Goal: Transaction & Acquisition: Purchase product/service

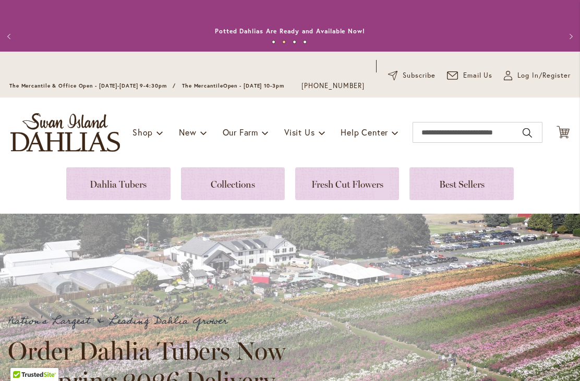
click at [134, 187] on link at bounding box center [118, 183] width 104 height 33
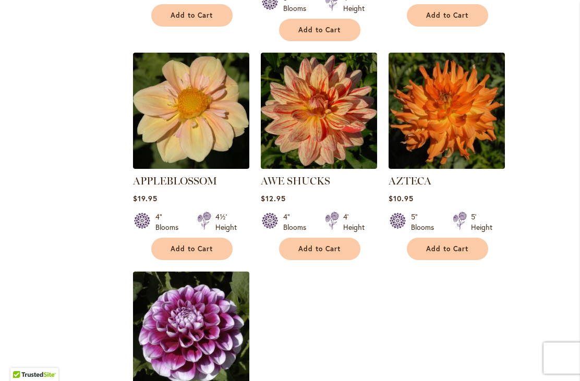
scroll to position [1138, 0]
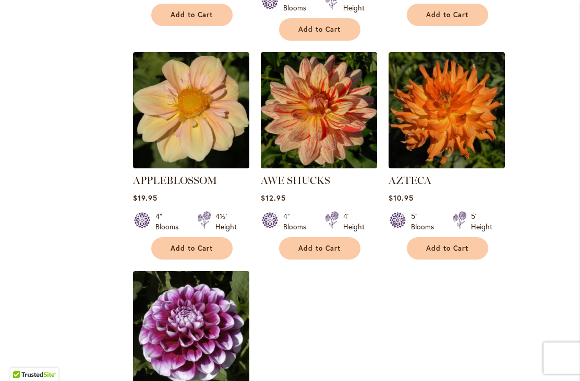
click at [324, 238] on button "Add to Cart" at bounding box center [319, 248] width 81 height 22
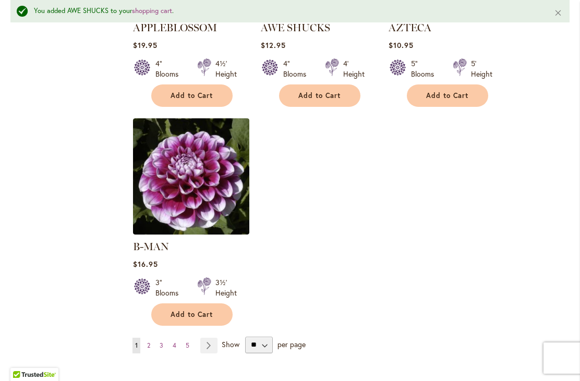
scroll to position [1319, 0]
click at [214, 337] on link "Page Next" at bounding box center [208, 345] width 17 height 16
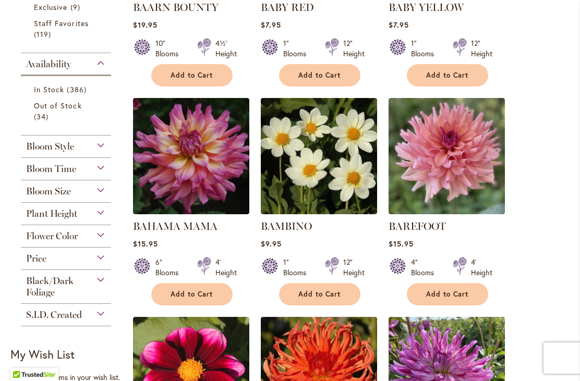
scroll to position [423, 0]
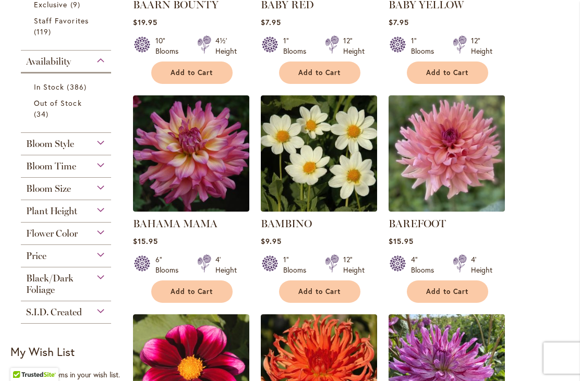
click at [451, 293] on span "Add to Cart" at bounding box center [447, 291] width 43 height 9
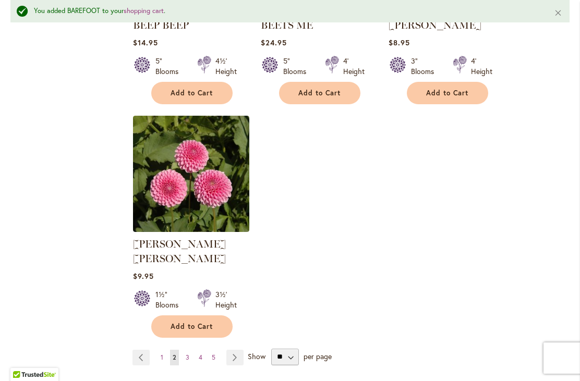
scroll to position [1307, 0]
click at [207, 322] on span "Add to Cart" at bounding box center [192, 326] width 43 height 9
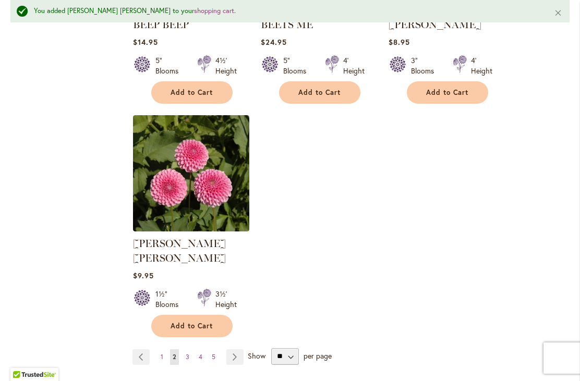
click at [191, 349] on link "Page 3" at bounding box center [187, 357] width 9 height 16
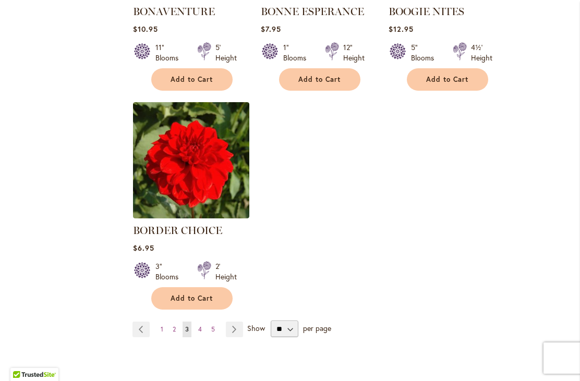
scroll to position [1293, 0]
click at [203, 332] on link "Page 4" at bounding box center [200, 329] width 9 height 16
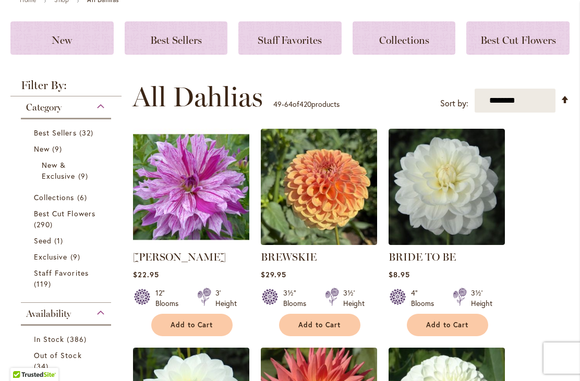
scroll to position [172, 0]
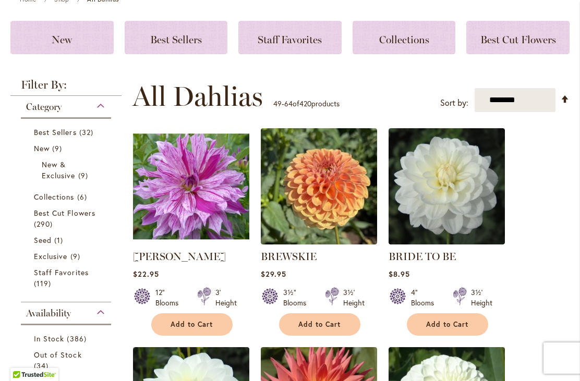
click at [452, 328] on span "Add to Cart" at bounding box center [447, 324] width 43 height 9
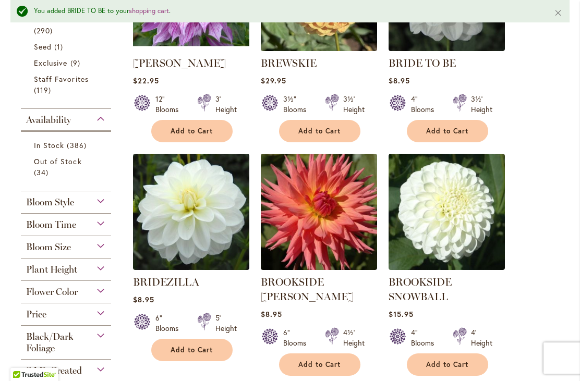
scroll to position [398, 0]
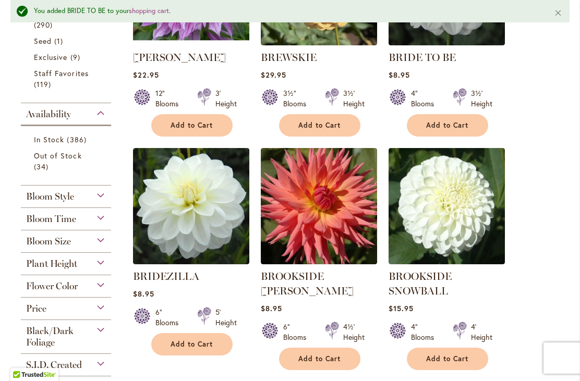
click at [198, 343] on span "Add to Cart" at bounding box center [192, 344] width 43 height 9
click at [450, 357] on span "Add to Cart" at bounding box center [447, 359] width 43 height 9
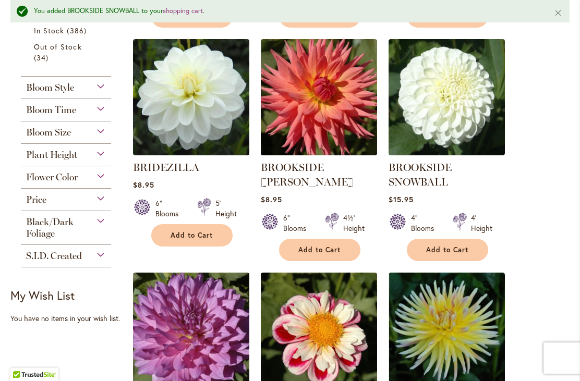
scroll to position [508, 0]
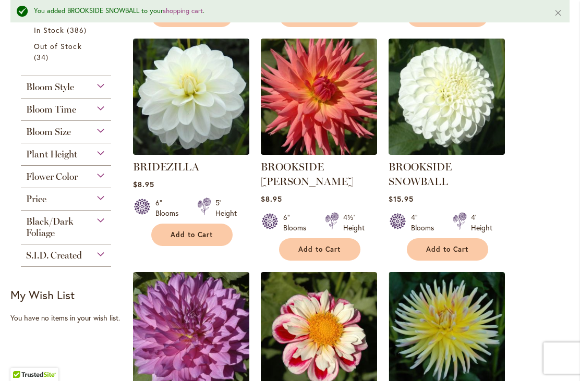
click at [322, 245] on span "Add to Cart" at bounding box center [319, 249] width 43 height 9
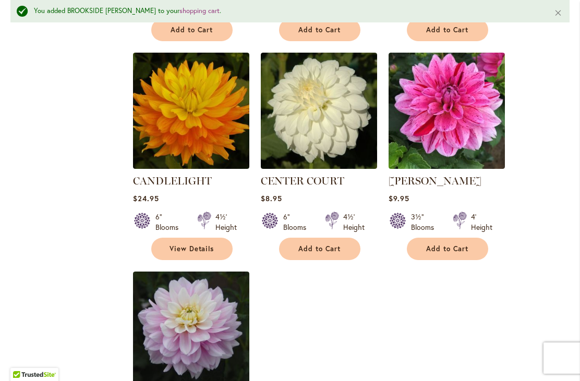
scroll to position [1166, 0]
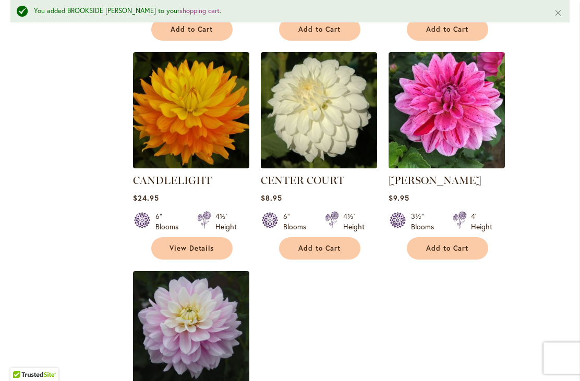
click at [334, 245] on span "Add to Cart" at bounding box center [319, 248] width 43 height 9
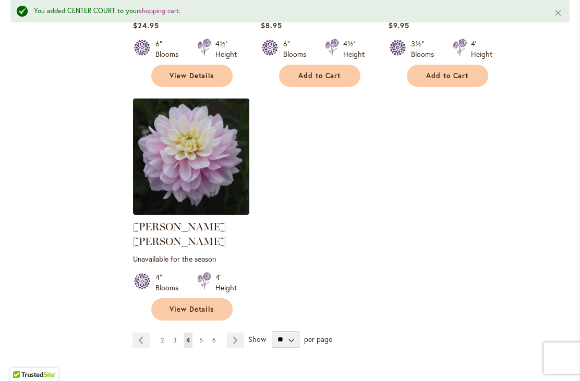
scroll to position [1342, 0]
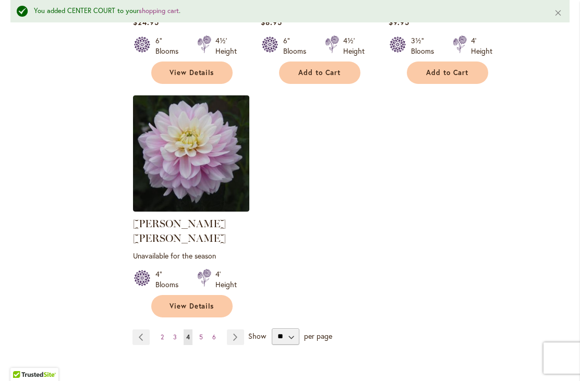
click at [203, 330] on link "Page 5" at bounding box center [201, 338] width 9 height 16
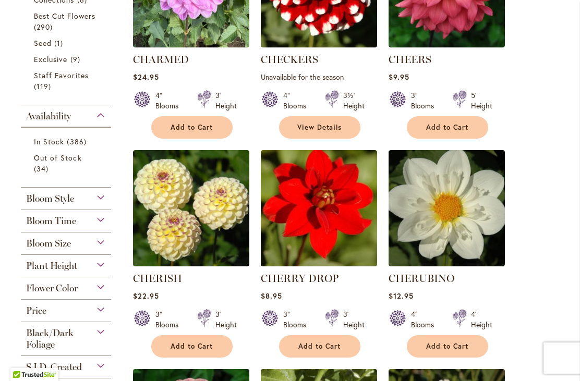
scroll to position [369, 0]
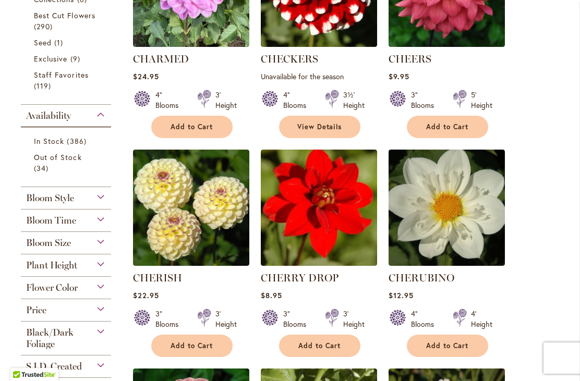
click at [203, 348] on span "Add to Cart" at bounding box center [192, 346] width 43 height 9
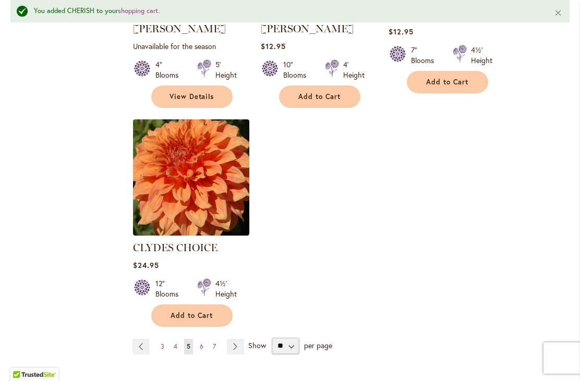
scroll to position [1333, 0]
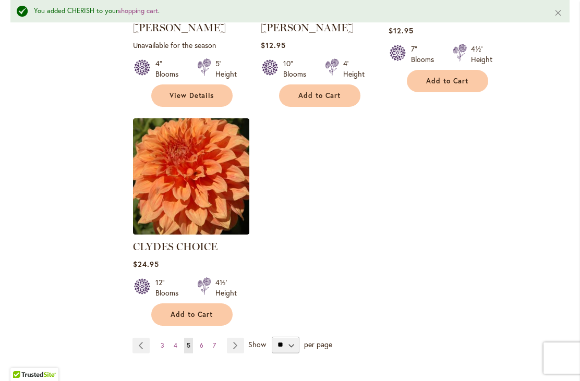
click at [236, 338] on link "Page Next" at bounding box center [235, 346] width 17 height 16
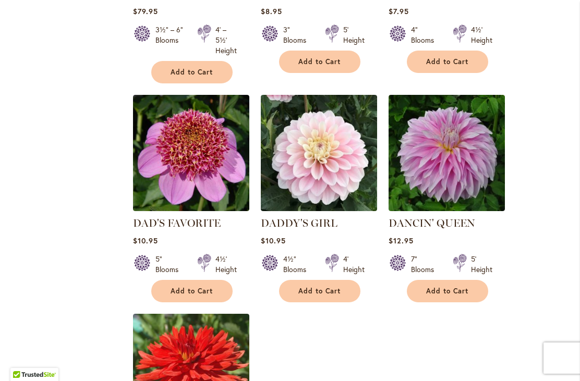
scroll to position [1123, 0]
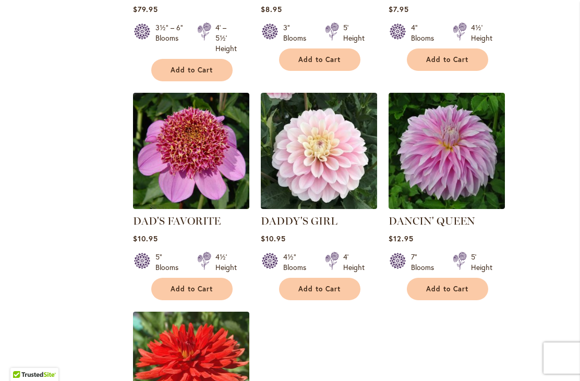
click at [329, 285] on span "Add to Cart" at bounding box center [319, 289] width 43 height 9
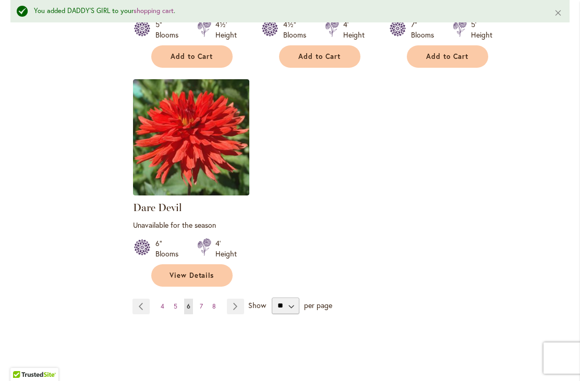
scroll to position [1385, 0]
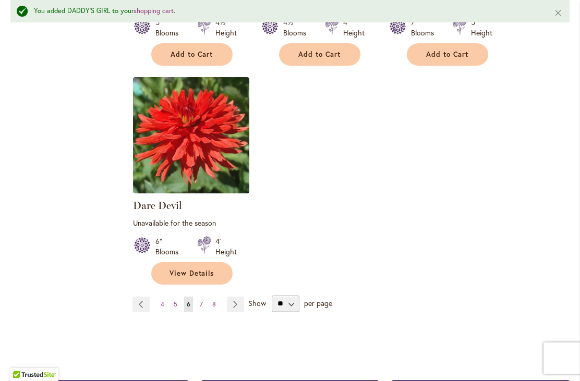
click at [204, 297] on link "Page 7" at bounding box center [201, 305] width 8 height 16
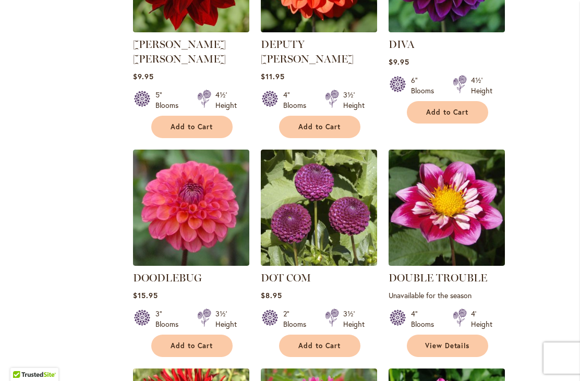
scroll to position [619, 0]
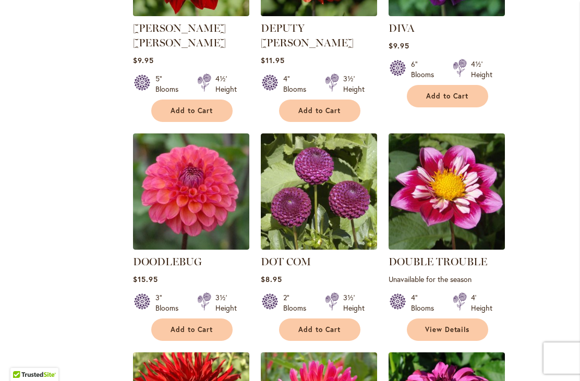
click at [333, 325] on span "Add to Cart" at bounding box center [319, 329] width 43 height 9
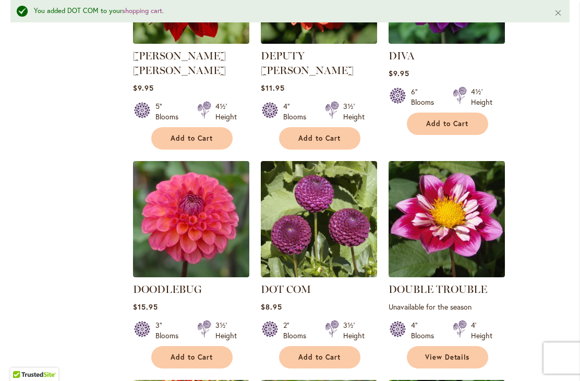
click at [199, 353] on span "Add to Cart" at bounding box center [192, 357] width 43 height 9
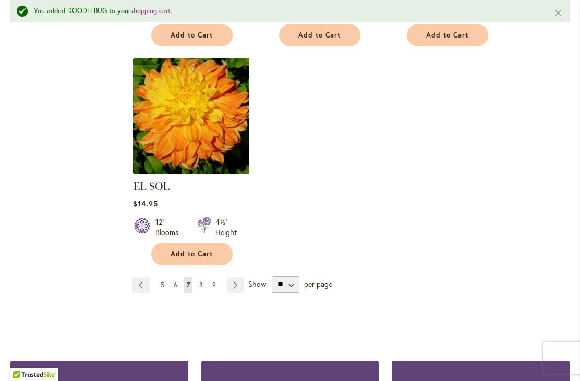
scroll to position [1380, 0]
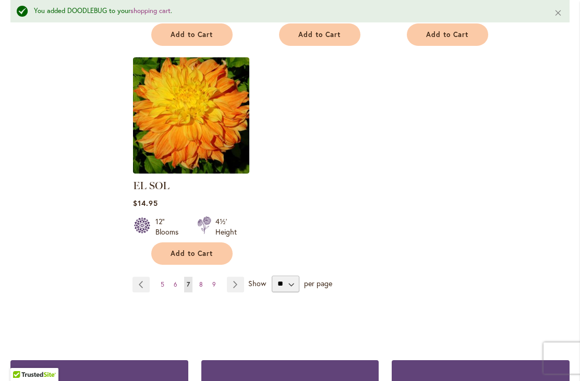
click at [204, 277] on link "Page 8" at bounding box center [201, 285] width 9 height 16
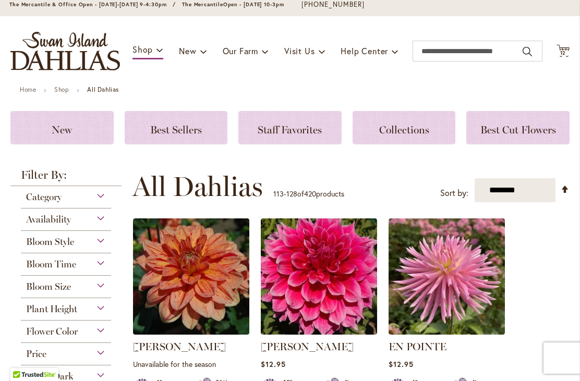
scroll to position [72, 0]
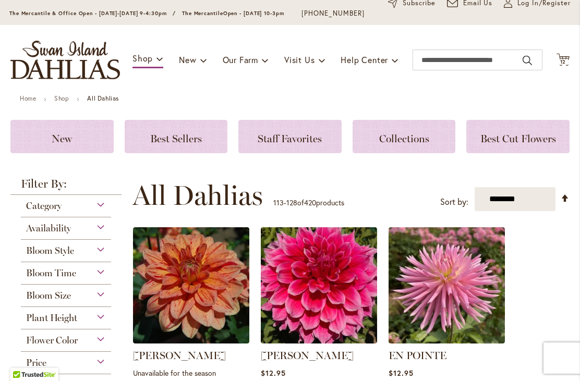
click at [193, 140] on span "Best Sellers" at bounding box center [176, 138] width 52 height 13
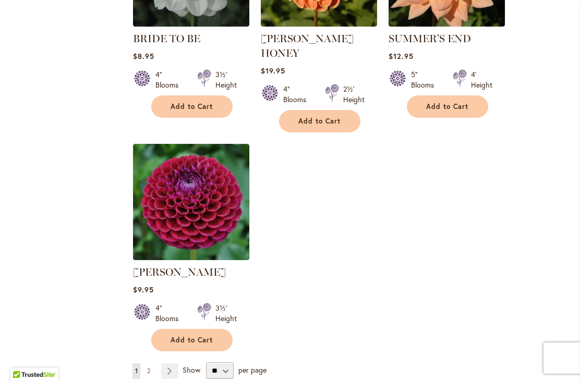
scroll to position [1226, 0]
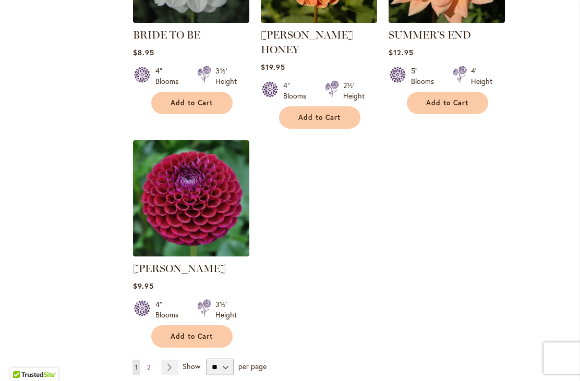
click at [207, 332] on span "Add to Cart" at bounding box center [192, 336] width 43 height 9
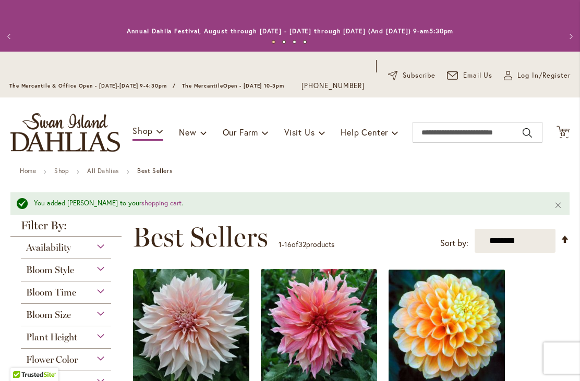
scroll to position [0, 0]
click at [568, 136] on span "13 13 items" at bounding box center [563, 134] width 10 height 5
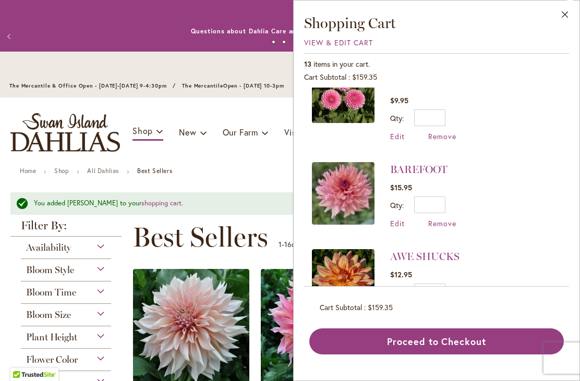
scroll to position [905, 0]
click at [260, 174] on ul "Home Shop All Dahlias Best Sellers" at bounding box center [290, 171] width 540 height 9
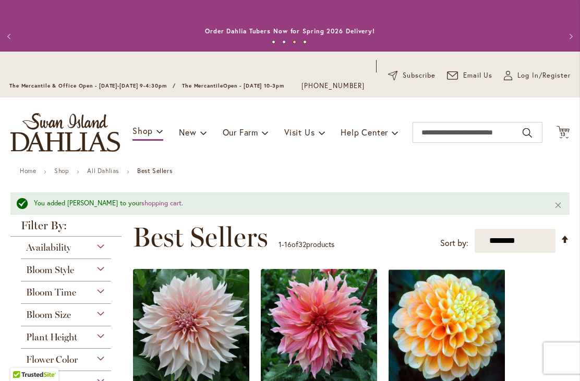
scroll to position [0, 0]
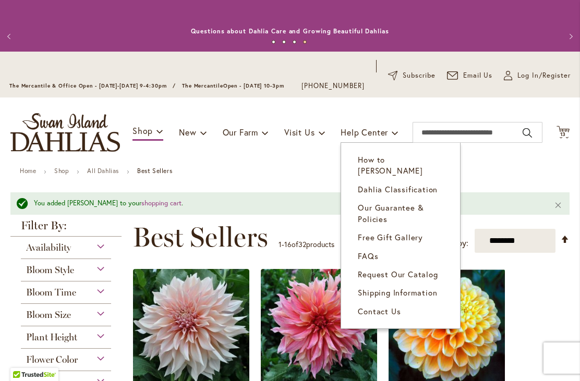
click at [419, 165] on span "How to [PERSON_NAME]" at bounding box center [390, 164] width 65 height 21
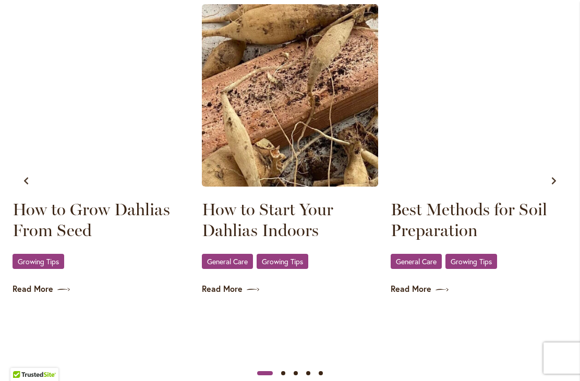
scroll to position [662, 0]
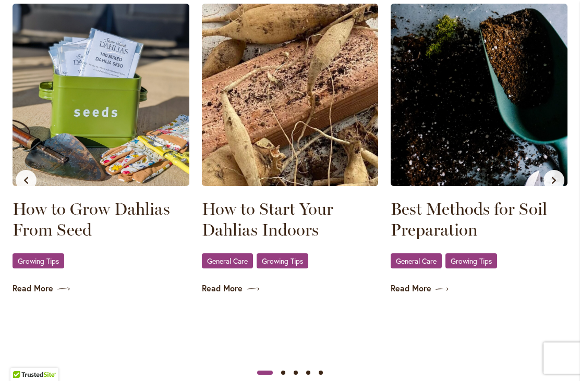
click at [431, 293] on link "Read More" at bounding box center [479, 289] width 177 height 12
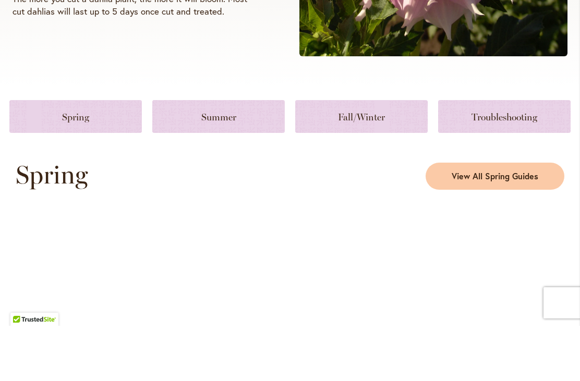
scroll to position [399, 0]
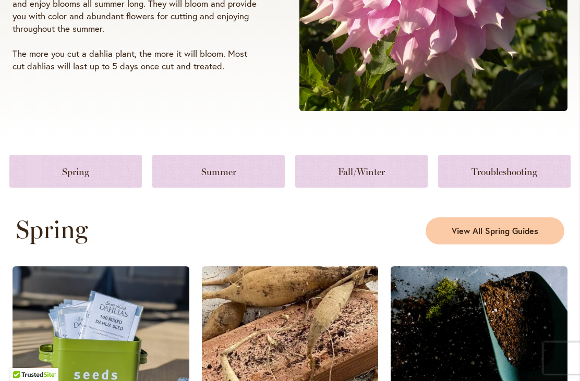
click at [380, 169] on link at bounding box center [361, 171] width 132 height 33
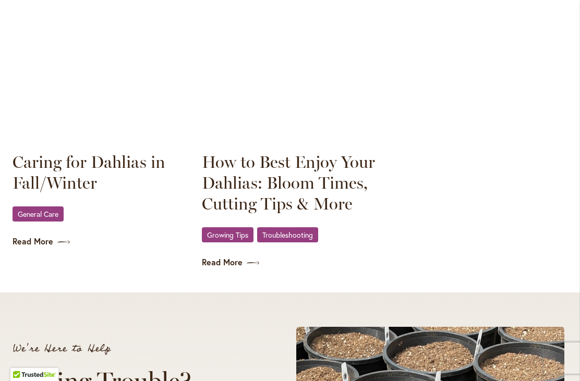
scroll to position [1639, 0]
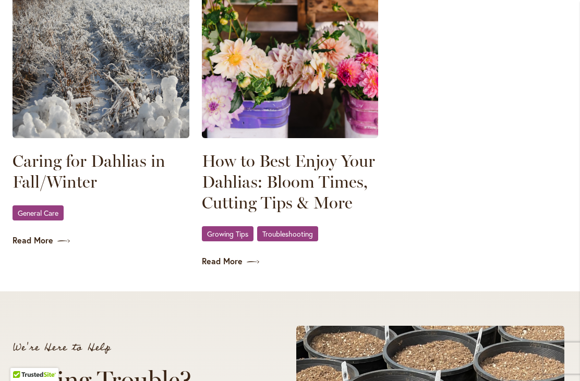
click at [33, 235] on link "Read More" at bounding box center [101, 241] width 177 height 12
